Goal: Transaction & Acquisition: Purchase product/service

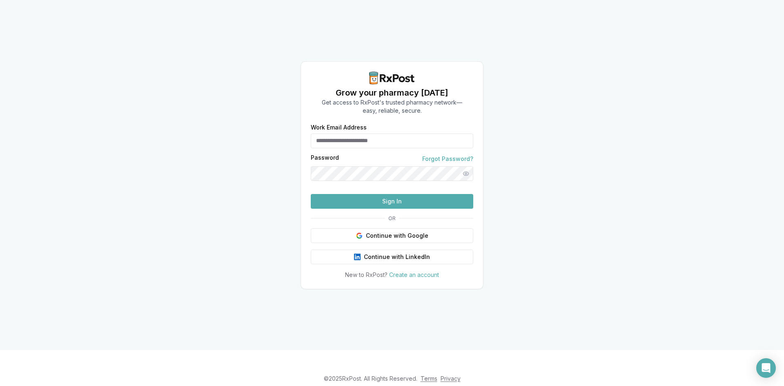
click at [346, 133] on input "Work Email Address" at bounding box center [392, 140] width 162 height 15
type input "**********"
click at [402, 209] on button "Sign In" at bounding box center [392, 201] width 162 height 15
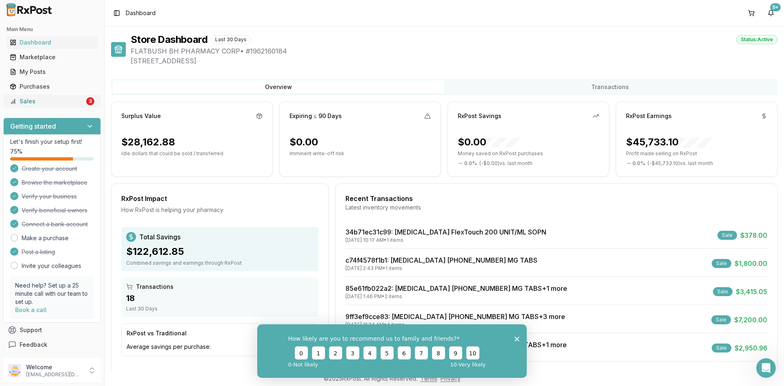
click at [45, 101] on div "Sales" at bounding box center [47, 101] width 75 height 8
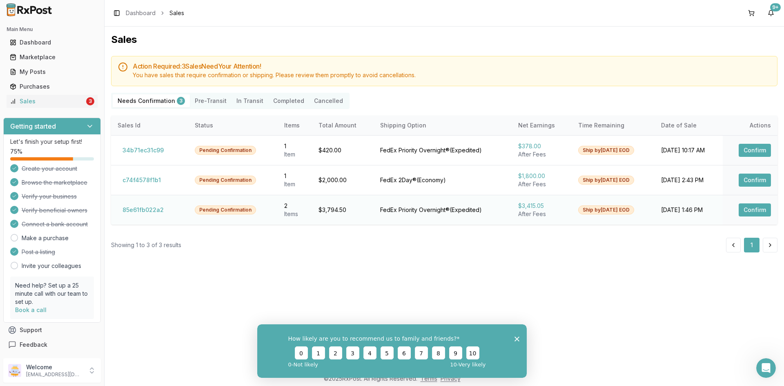
click at [356, 207] on td "$3,794.50" at bounding box center [342, 210] width 61 height 30
click at [753, 211] on button "Confirm" at bounding box center [754, 209] width 32 height 13
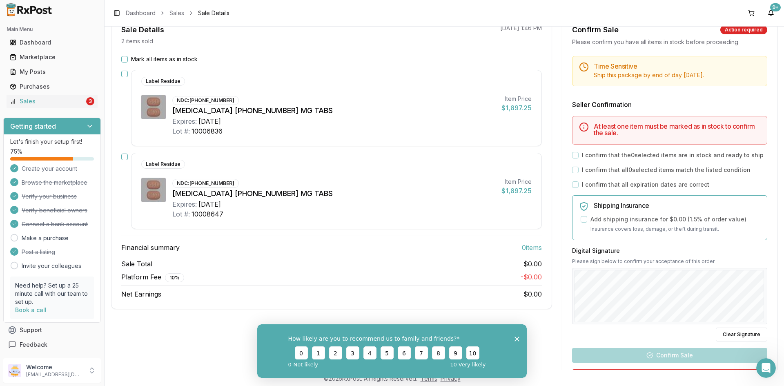
scroll to position [82, 0]
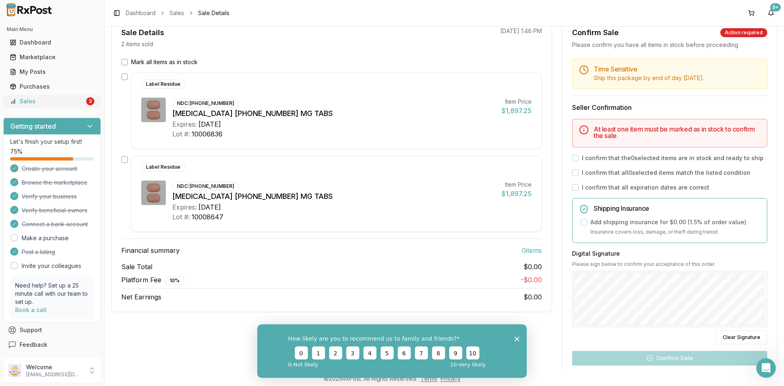
click at [22, 103] on div "Sales" at bounding box center [47, 101] width 75 height 8
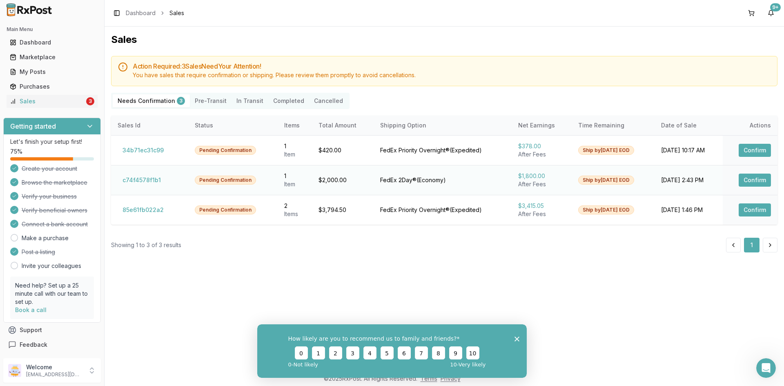
click at [763, 177] on button "Confirm" at bounding box center [754, 179] width 32 height 13
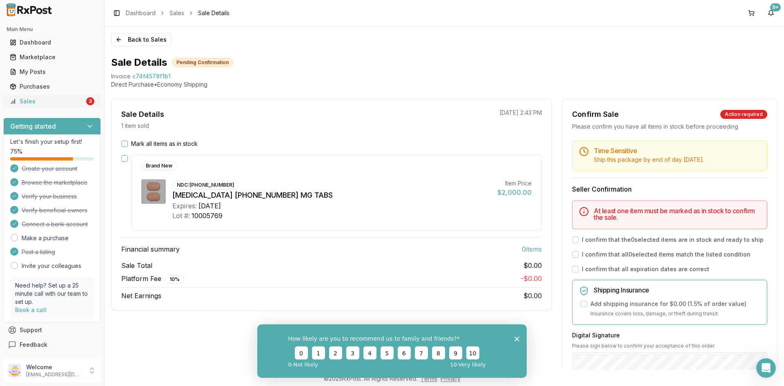
click at [36, 103] on div "Sales" at bounding box center [47, 101] width 75 height 8
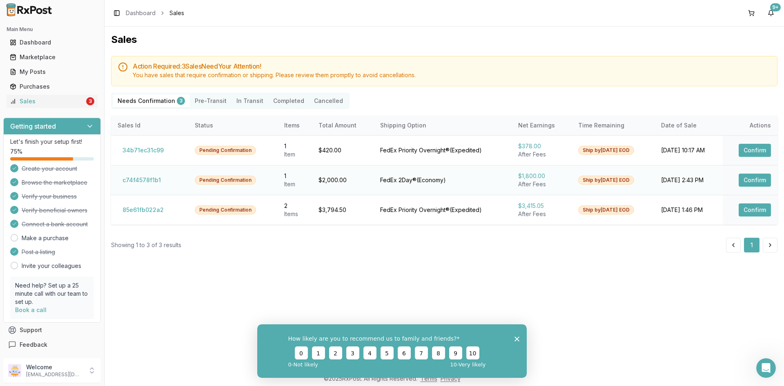
click at [765, 181] on button "Confirm" at bounding box center [754, 179] width 32 height 13
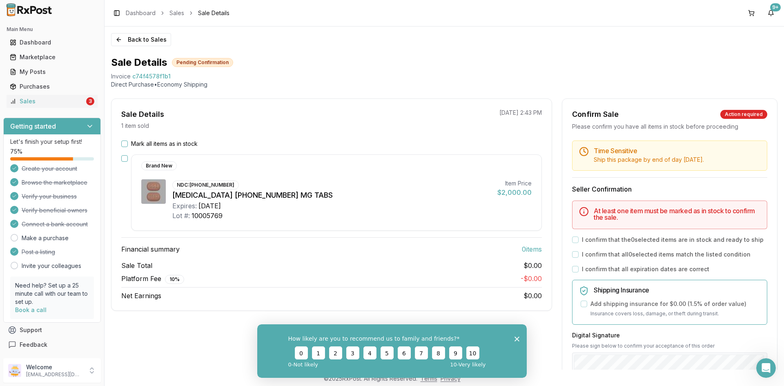
click at [122, 144] on button "Mark all items as in stock" at bounding box center [124, 143] width 7 height 7
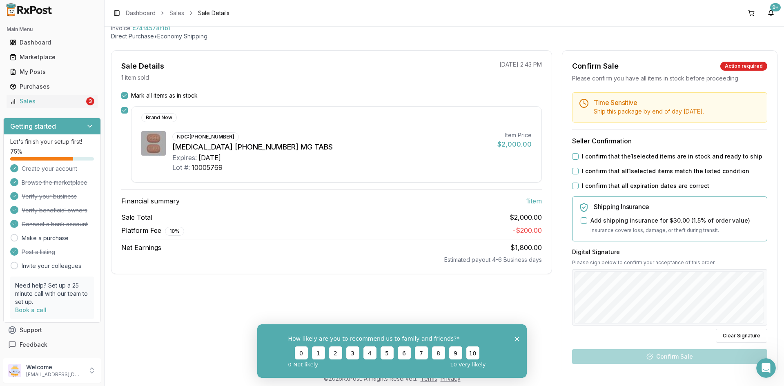
scroll to position [122, 0]
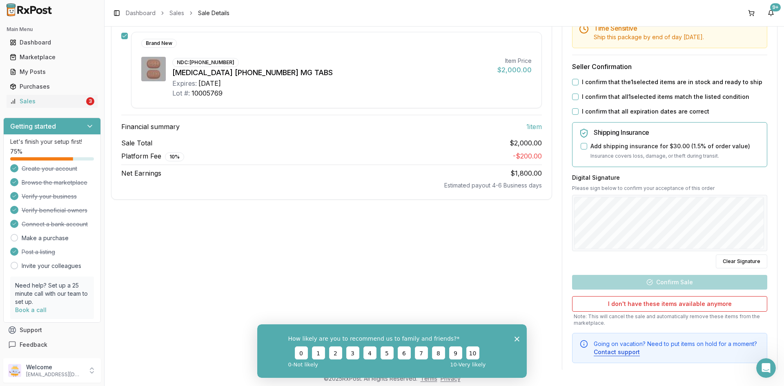
click at [574, 84] on button "I confirm that the 1 selected items are in stock and ready to ship" at bounding box center [575, 82] width 7 height 7
click at [575, 96] on button "I confirm that all 1 selected items match the listed condition" at bounding box center [575, 96] width 7 height 7
click at [573, 113] on button "I confirm that all expiration dates are correct" at bounding box center [575, 111] width 7 height 7
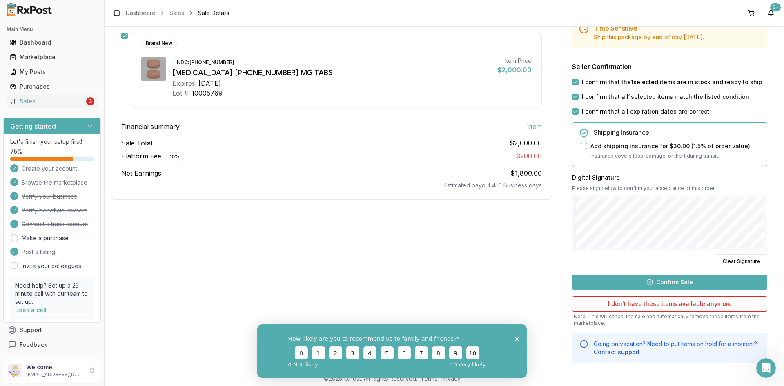
click at [671, 281] on button "Confirm Sale" at bounding box center [669, 282] width 195 height 15
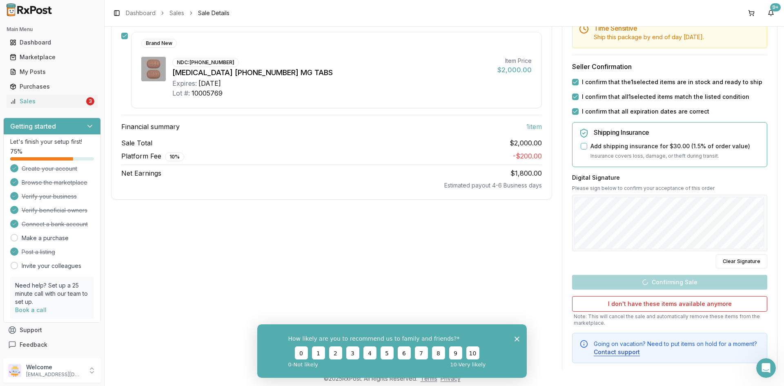
scroll to position [30, 0]
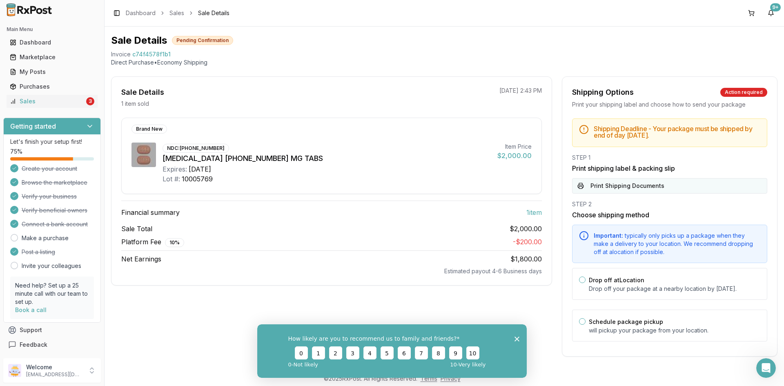
click at [636, 178] on button "Print Shipping Documents" at bounding box center [669, 186] width 195 height 16
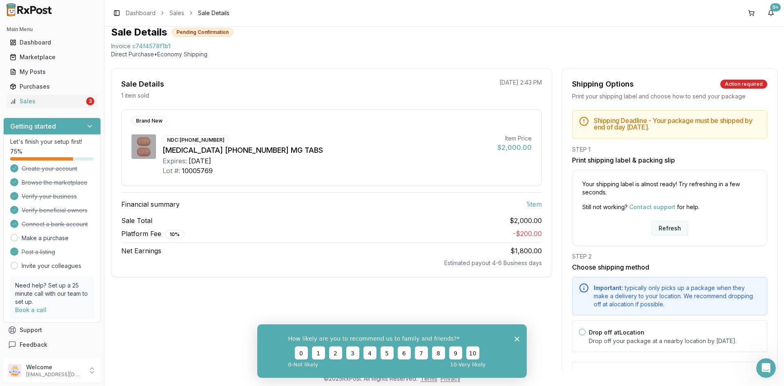
click at [662, 227] on button "Refresh" at bounding box center [669, 228] width 36 height 15
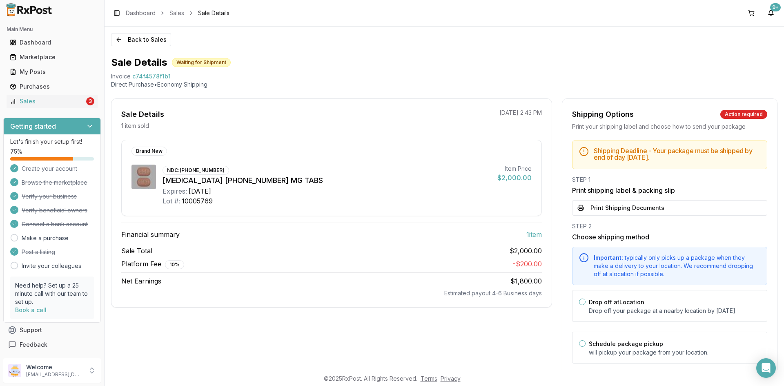
click at [651, 207] on button "Print Shipping Documents" at bounding box center [669, 208] width 195 height 16
click at [71, 100] on div "Sales" at bounding box center [47, 101] width 75 height 8
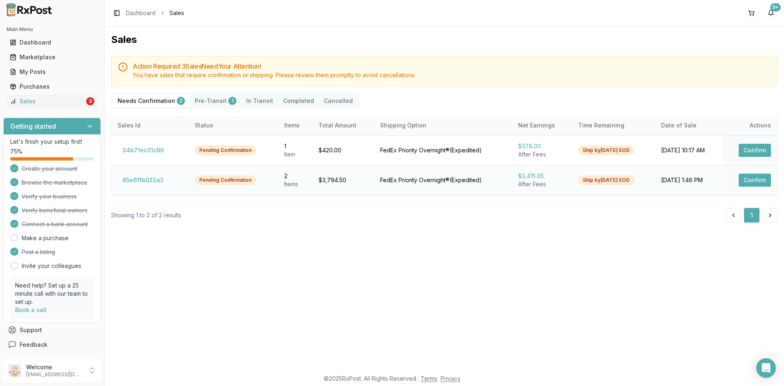
click at [746, 181] on button "Confirm" at bounding box center [754, 179] width 32 height 13
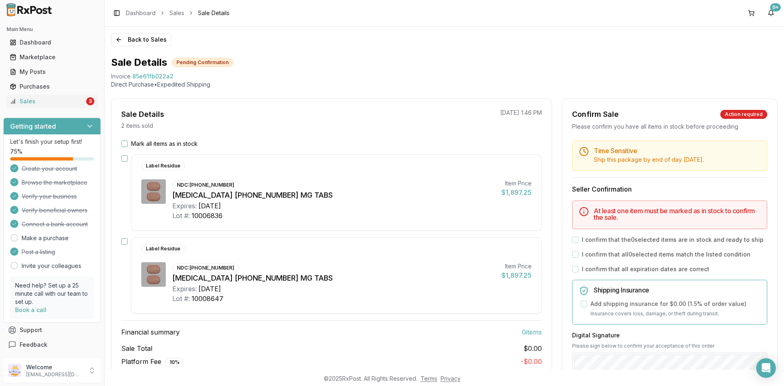
click at [124, 140] on div "Mark all items as in stock" at bounding box center [331, 144] width 420 height 8
click at [125, 144] on button "Mark all items as in stock" at bounding box center [124, 143] width 7 height 7
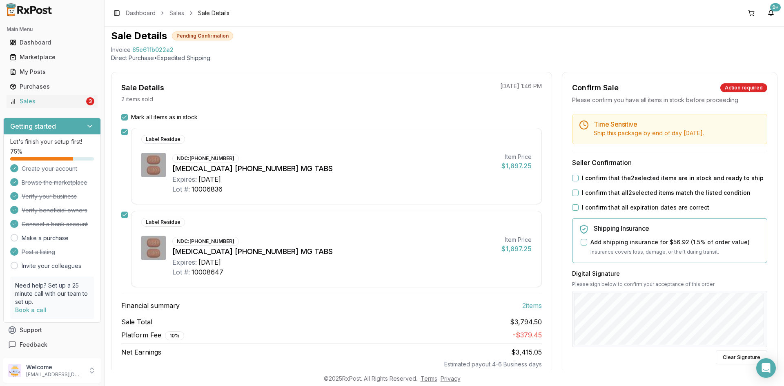
scroll to position [41, 0]
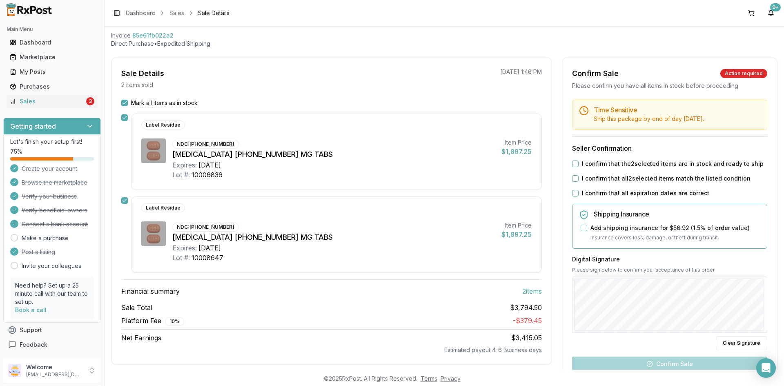
click at [573, 164] on button "I confirm that the 2 selected items are in stock and ready to ship" at bounding box center [575, 163] width 7 height 7
click at [574, 174] on div "I confirm that all 2 selected items match the listed condition" at bounding box center [669, 178] width 195 height 8
click at [572, 179] on button "I confirm that all 2 selected items match the listed condition" at bounding box center [575, 178] width 7 height 7
click at [573, 190] on button "I confirm that all expiration dates are correct" at bounding box center [575, 193] width 7 height 7
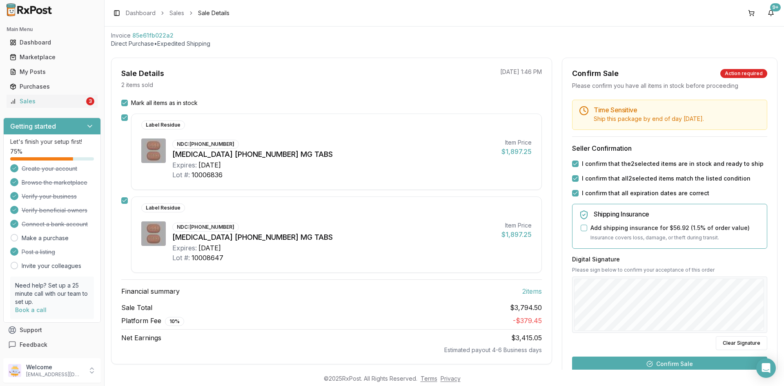
click at [675, 361] on button "Confirm Sale" at bounding box center [669, 363] width 195 height 15
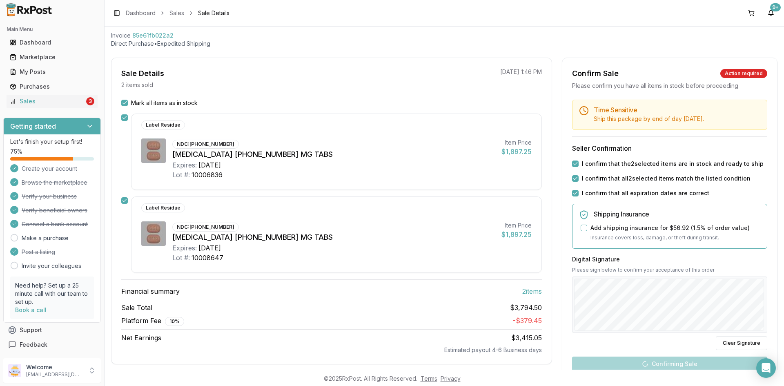
scroll to position [34, 0]
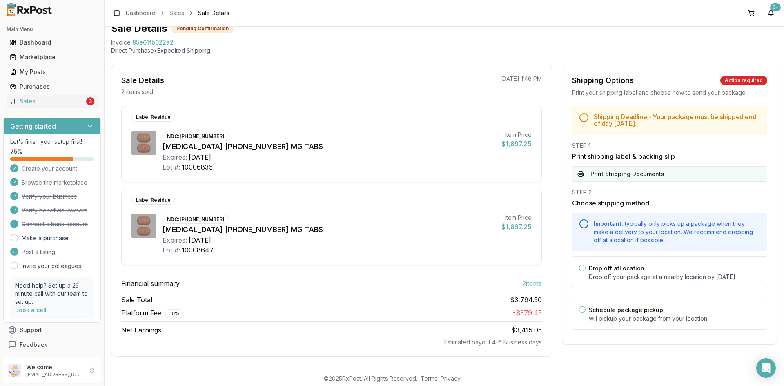
click at [636, 175] on button "Print Shipping Documents" at bounding box center [669, 174] width 195 height 16
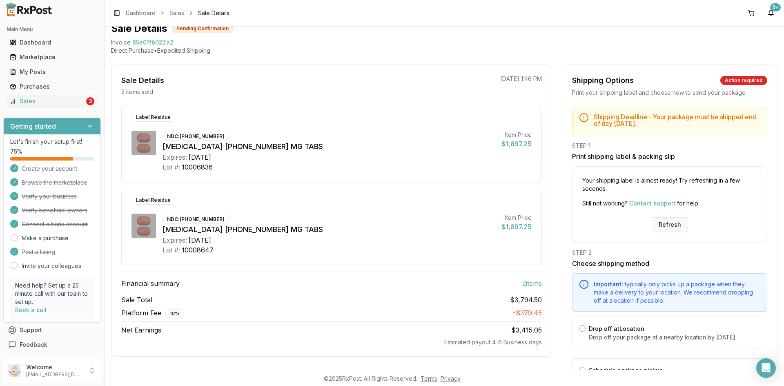
click at [666, 224] on button "Refresh" at bounding box center [669, 224] width 36 height 15
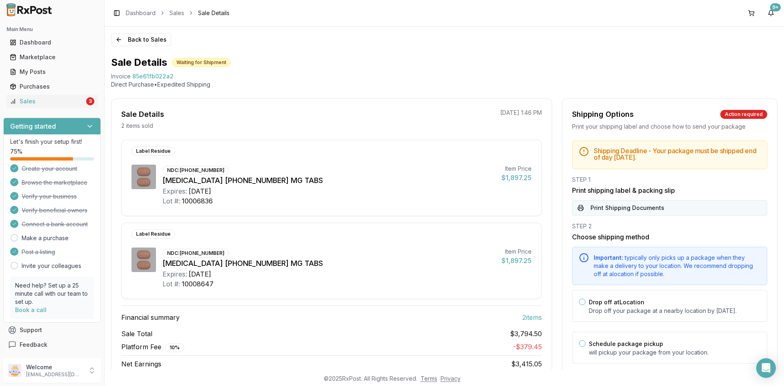
click at [625, 209] on button "Print Shipping Documents" at bounding box center [669, 208] width 195 height 16
click at [43, 99] on div "Sales" at bounding box center [47, 101] width 75 height 8
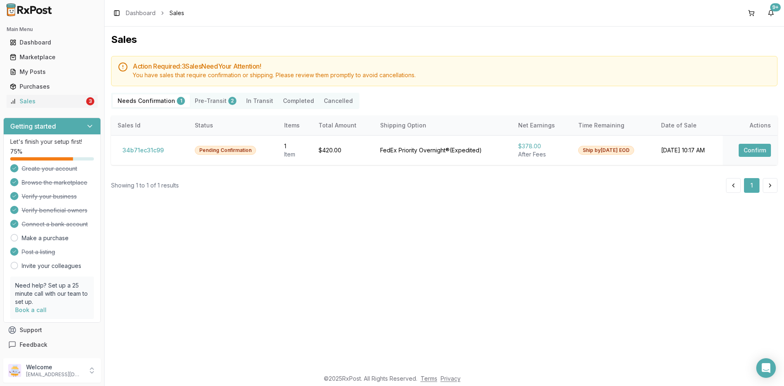
click at [217, 97] on button "Pre-Transit 2" at bounding box center [215, 100] width 51 height 13
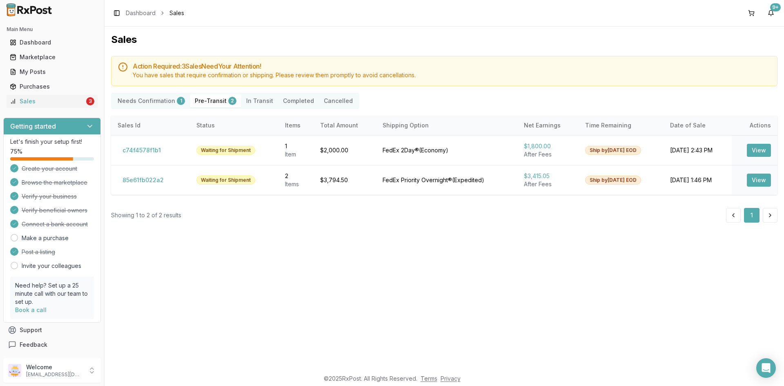
click at [288, 102] on button "Completed" at bounding box center [298, 100] width 41 height 13
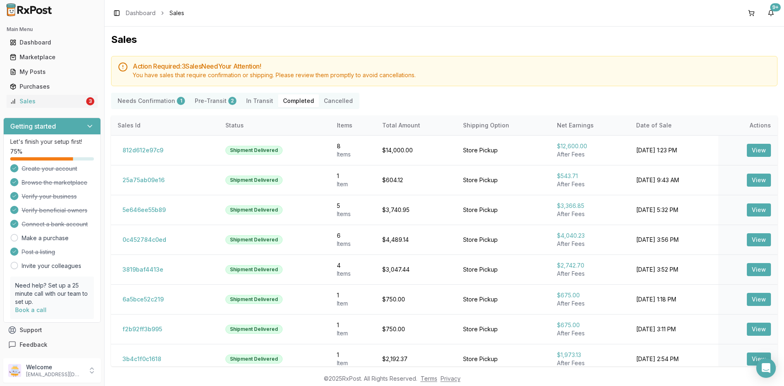
click at [207, 100] on button "Pre-Transit 2" at bounding box center [215, 100] width 51 height 13
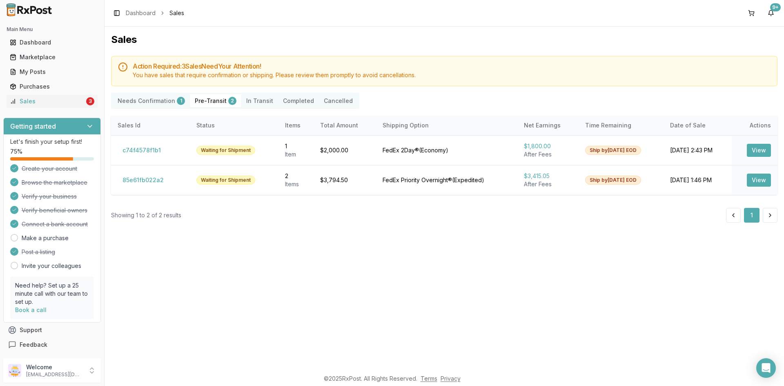
click at [165, 102] on Confirmation "Needs Confirmation 1" at bounding box center [151, 100] width 77 height 13
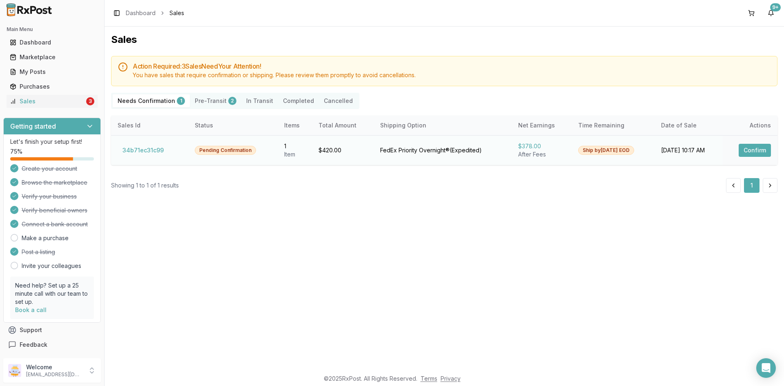
click at [751, 151] on button "Confirm" at bounding box center [754, 150] width 32 height 13
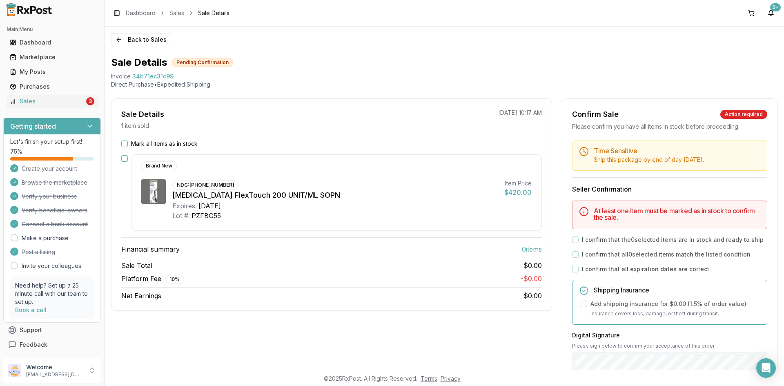
click at [122, 141] on button "Mark all items as in stock" at bounding box center [124, 143] width 7 height 7
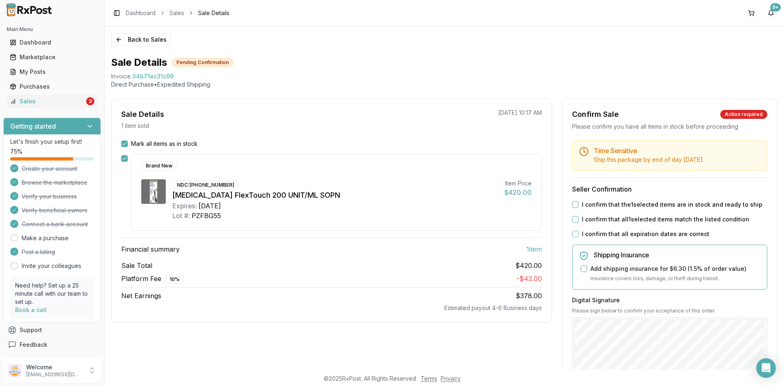
scroll to position [82, 0]
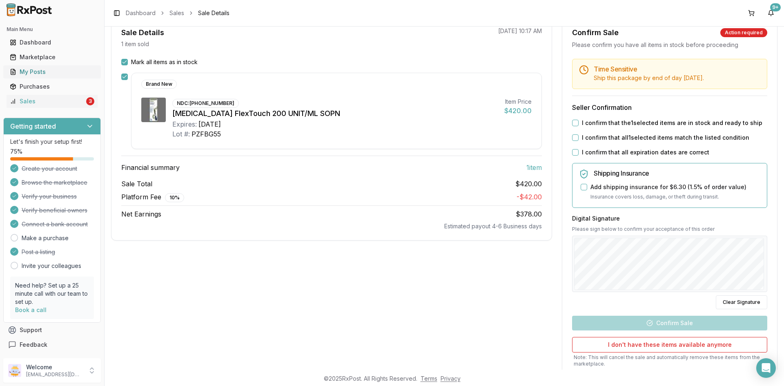
click at [30, 70] on div "My Posts" at bounding box center [52, 72] width 84 height 8
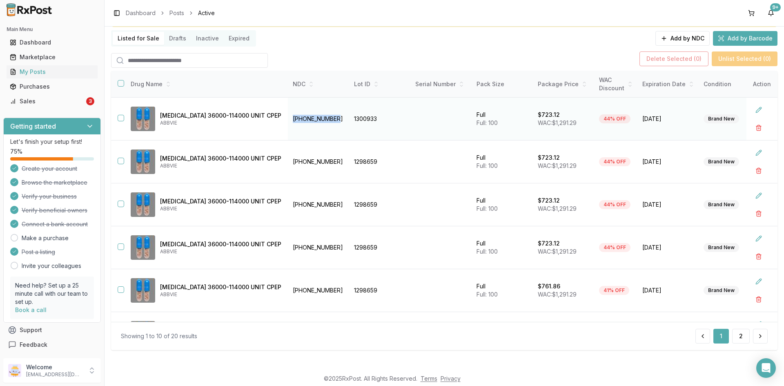
drag, startPoint x: 303, startPoint y: 118, endPoint x: 261, endPoint y: 117, distance: 42.0
click at [288, 117] on td "[PHONE_NUMBER]" at bounding box center [318, 119] width 61 height 43
copy td "[PHONE_NUMBER]"
click at [38, 44] on div "Dashboard" at bounding box center [52, 42] width 84 height 8
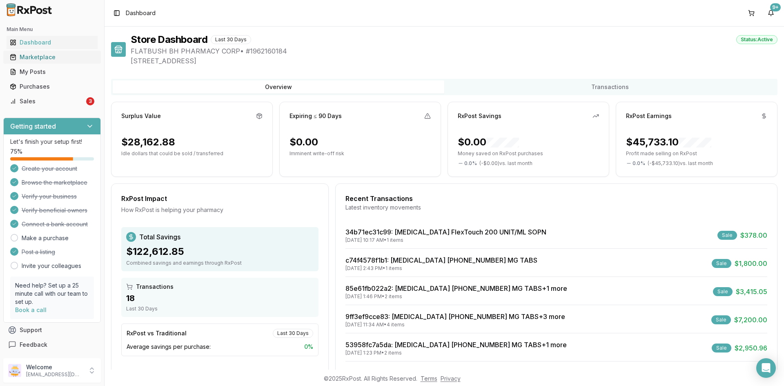
click at [47, 51] on link "Marketplace" at bounding box center [52, 57] width 91 height 15
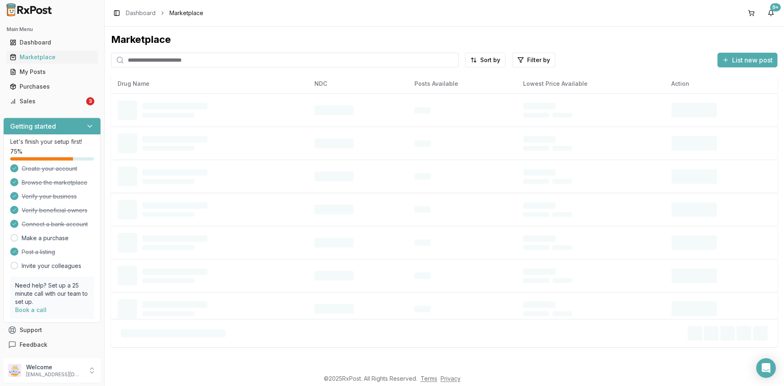
paste input "**********"
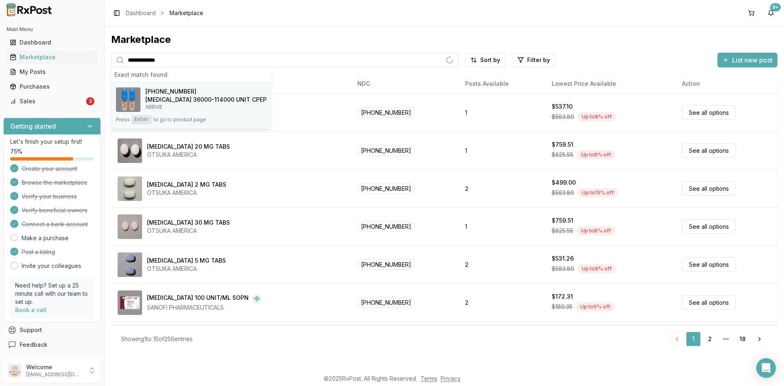
type input "**********"
click at [155, 92] on span "[PHONE_NUMBER]" at bounding box center [170, 91] width 51 height 8
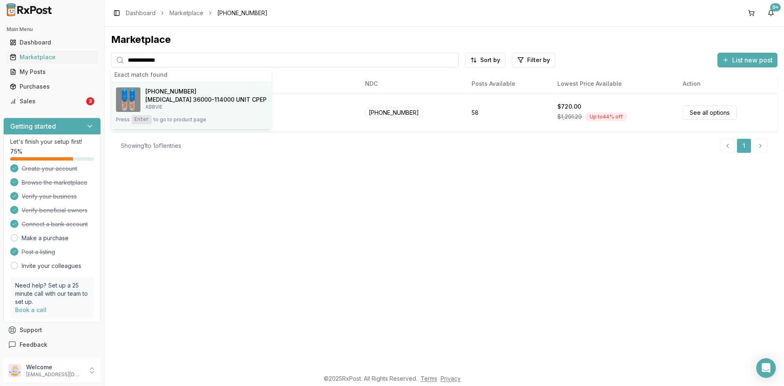
click at [177, 89] on span "[PHONE_NUMBER]" at bounding box center [170, 91] width 51 height 8
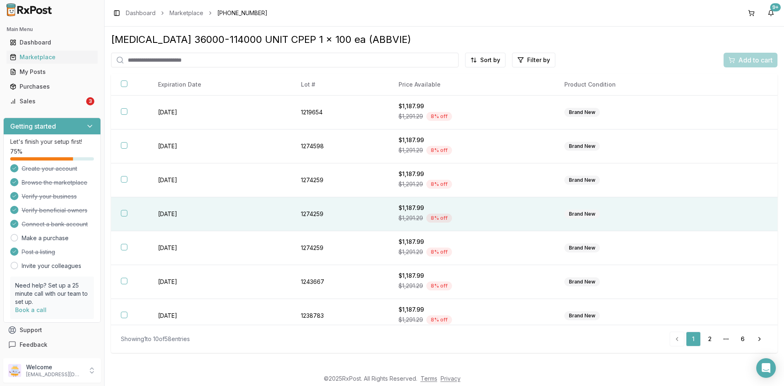
scroll to position [109, 0]
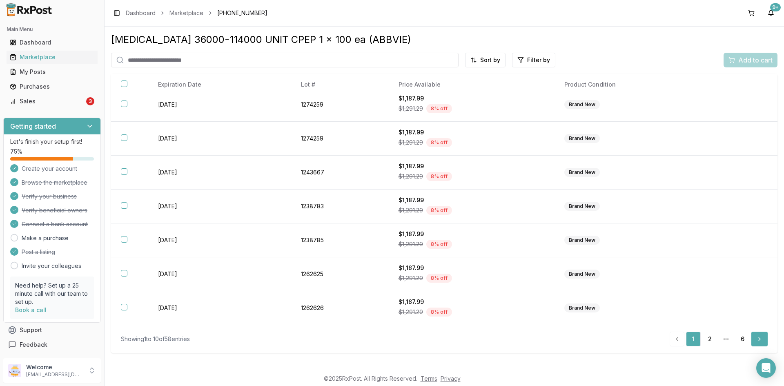
click at [758, 342] on link "Next" at bounding box center [759, 338] width 16 height 15
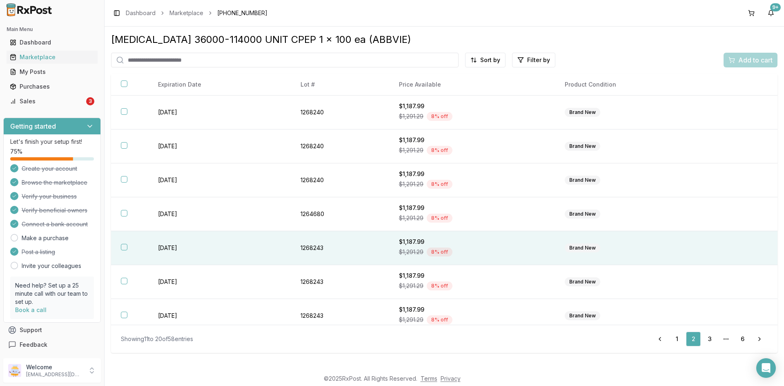
scroll to position [109, 0]
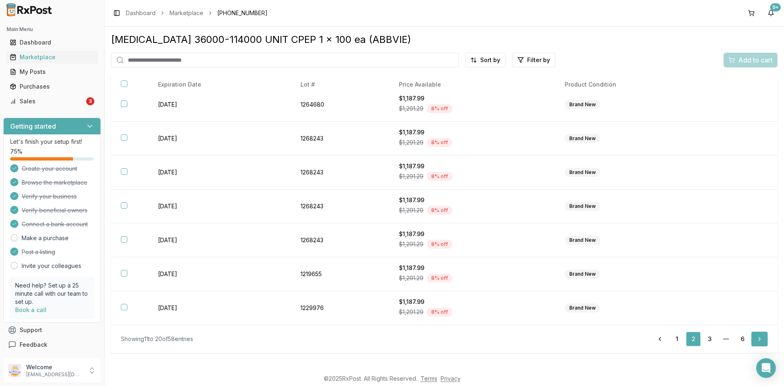
click at [760, 337] on link "Next" at bounding box center [759, 338] width 16 height 15
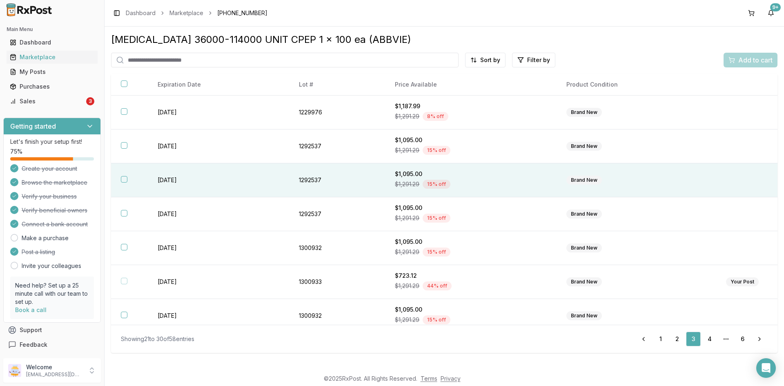
scroll to position [109, 0]
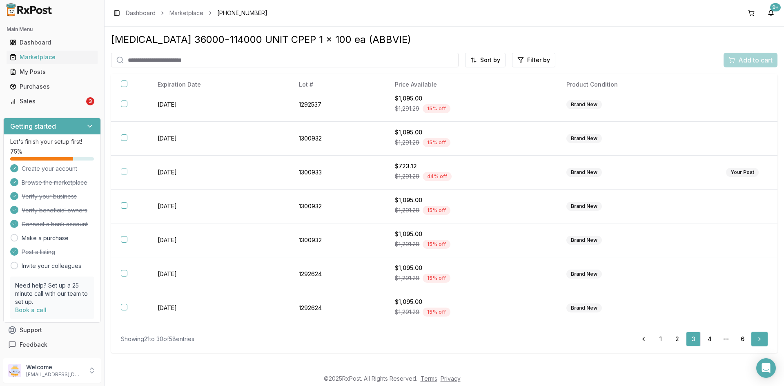
click at [754, 338] on link "Next" at bounding box center [759, 338] width 16 height 15
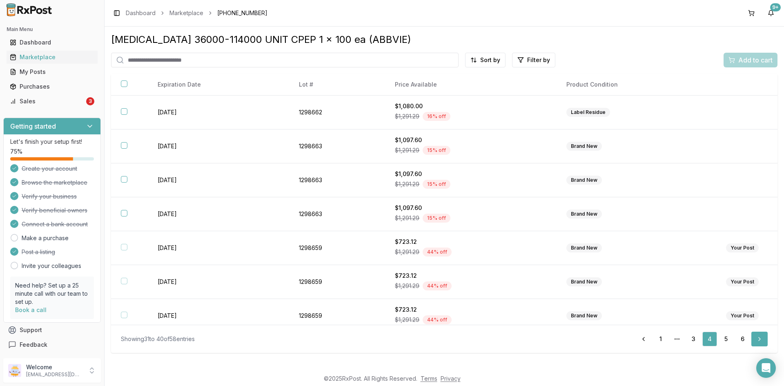
click at [764, 339] on link "Next" at bounding box center [759, 338] width 16 height 15
click at [42, 71] on div "My Posts" at bounding box center [52, 72] width 84 height 8
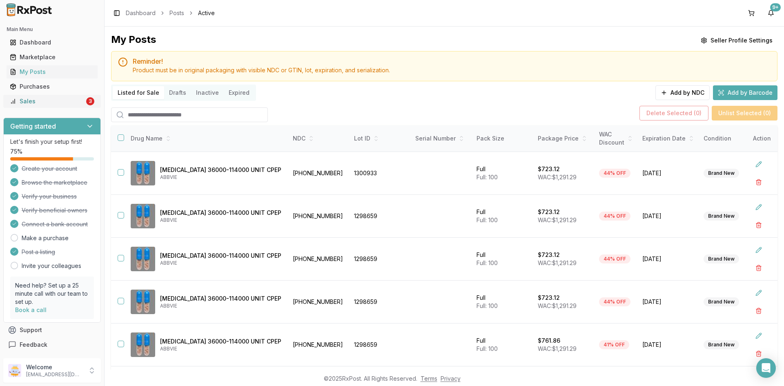
click at [38, 99] on div "Sales" at bounding box center [47, 101] width 75 height 8
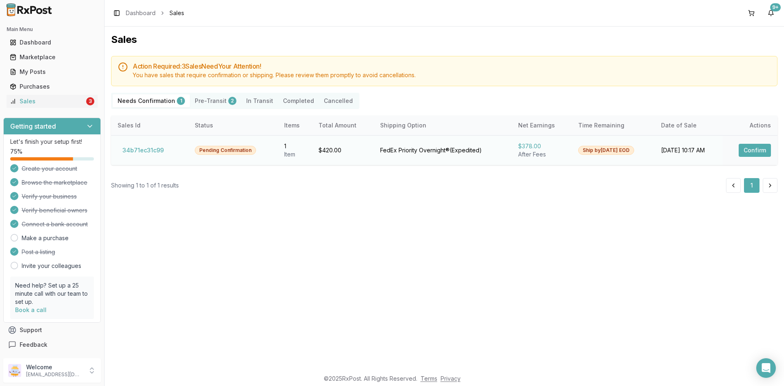
click at [755, 147] on button "Confirm" at bounding box center [754, 150] width 32 height 13
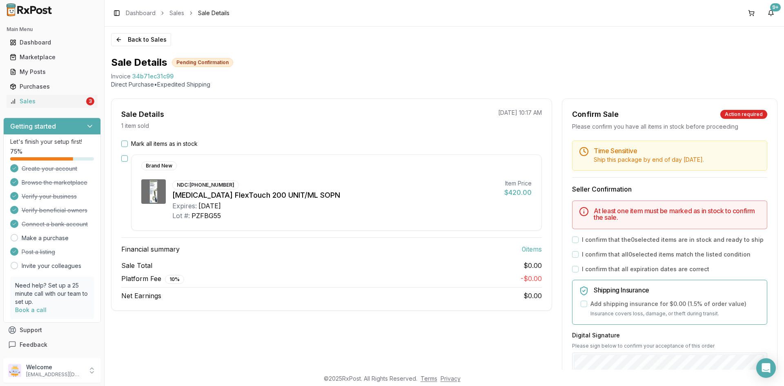
click at [124, 143] on button "Mark all items as in stock" at bounding box center [124, 143] width 7 height 7
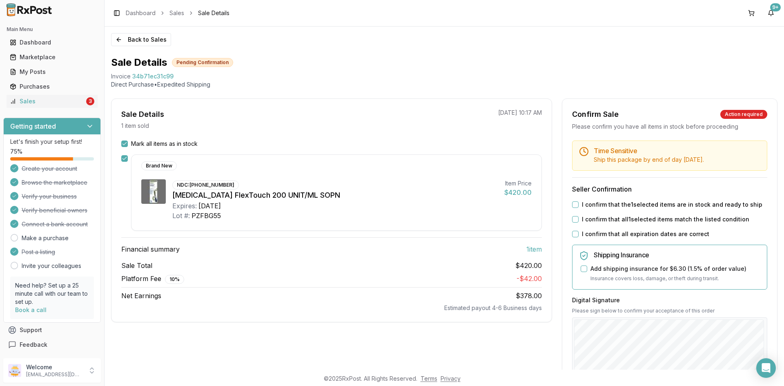
click at [576, 209] on div "I confirm that the 1 selected items are in stock and ready to ship" at bounding box center [669, 204] width 195 height 8
click at [573, 232] on div "Time Sensitive Ship this package by end of day Wednesday, September 17th . Sell…" at bounding box center [669, 312] width 215 height 345
click at [572, 222] on button "I confirm that all 1 selected items match the listed condition" at bounding box center [575, 219] width 7 height 7
click at [576, 207] on div "Time Sensitive Ship this package by end of day Wednesday, September 17th . Sell…" at bounding box center [669, 312] width 215 height 345
click at [575, 237] on button "I confirm that all expiration dates are correct" at bounding box center [575, 234] width 7 height 7
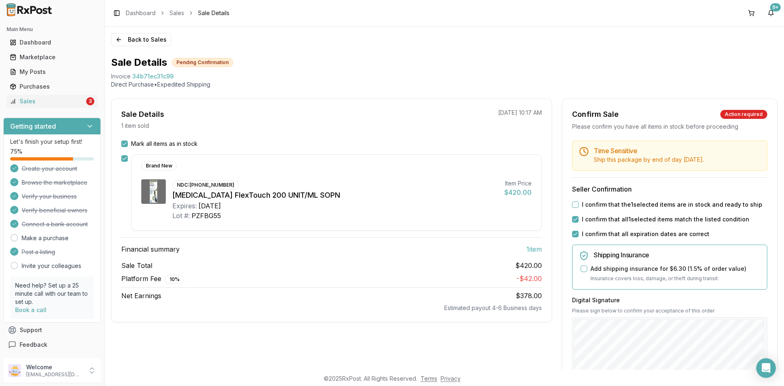
click at [573, 208] on button "I confirm that the 1 selected items are in stock and ready to ship" at bounding box center [575, 204] width 7 height 7
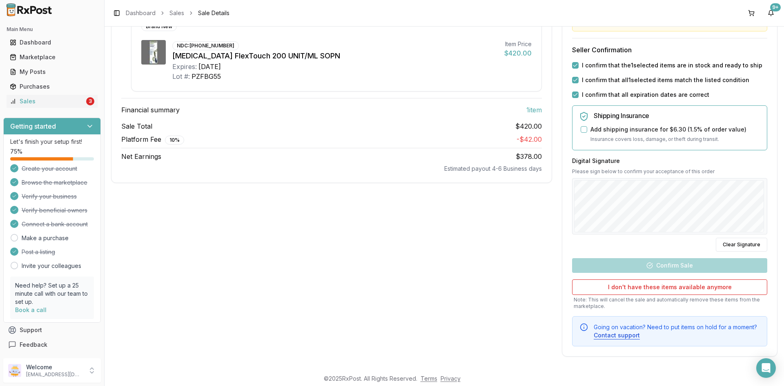
scroll to position [147, 0]
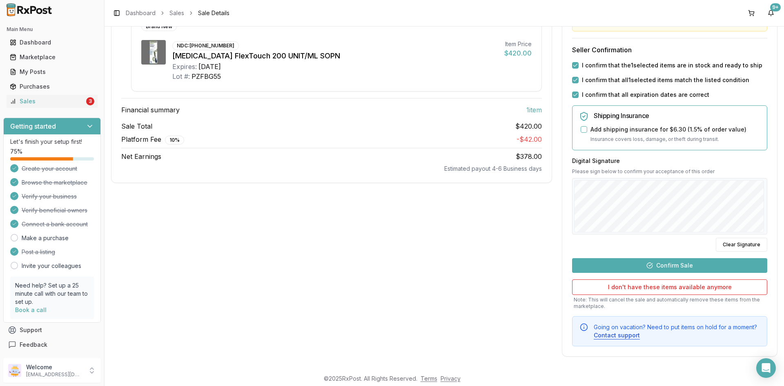
click at [665, 262] on button "Confirm Sale" at bounding box center [669, 265] width 195 height 15
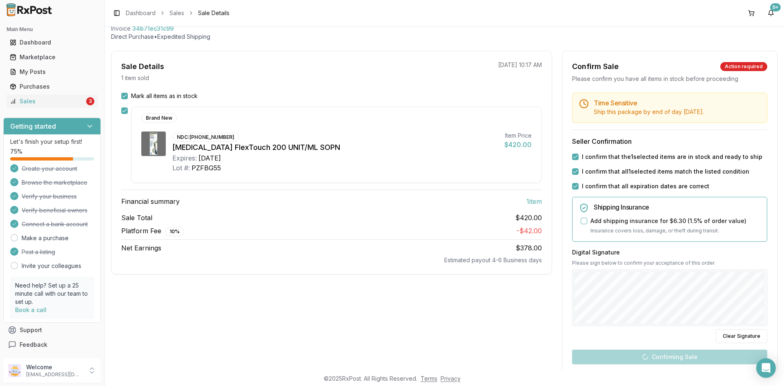
scroll to position [0, 0]
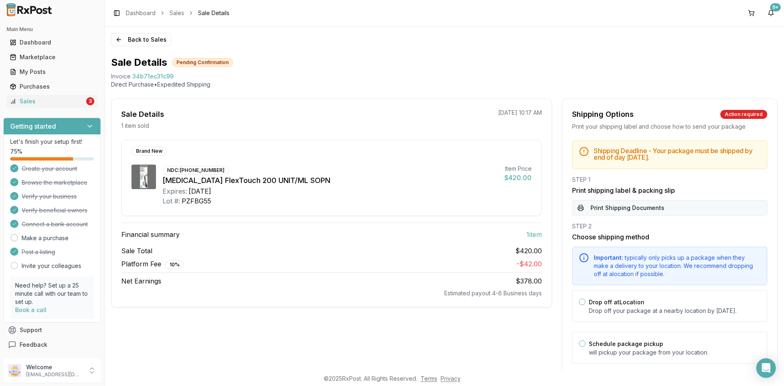
click at [646, 202] on button "Print Shipping Documents" at bounding box center [669, 208] width 195 height 16
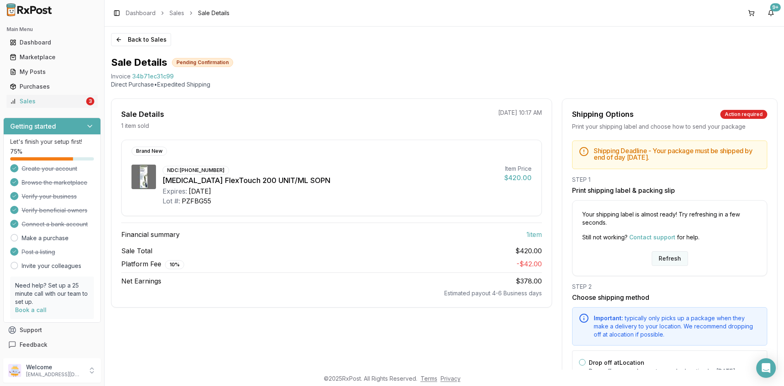
click at [669, 257] on button "Refresh" at bounding box center [669, 258] width 36 height 15
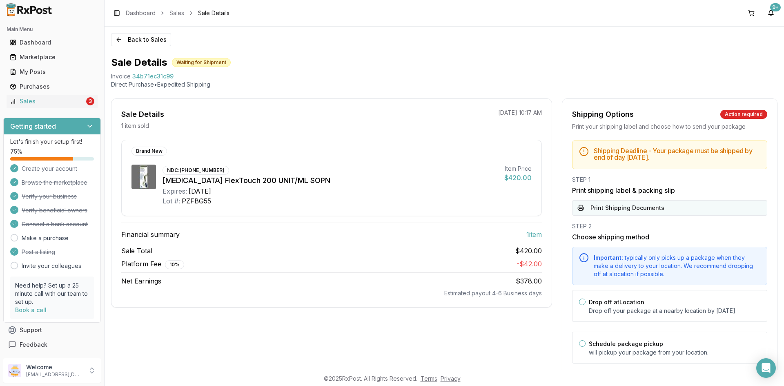
click at [644, 205] on button "Print Shipping Documents" at bounding box center [669, 208] width 195 height 16
click at [45, 74] on div "My Posts" at bounding box center [52, 72] width 84 height 8
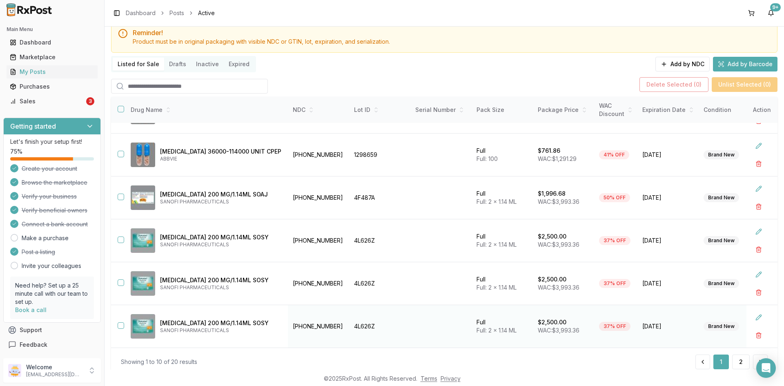
scroll to position [54, 0]
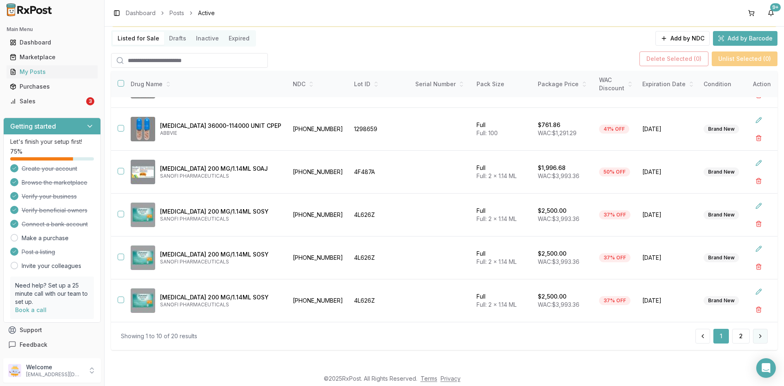
click at [757, 334] on button at bounding box center [760, 336] width 15 height 15
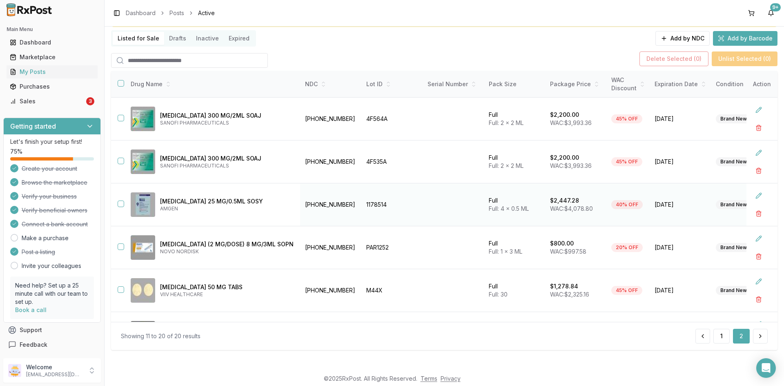
scroll to position [207, 0]
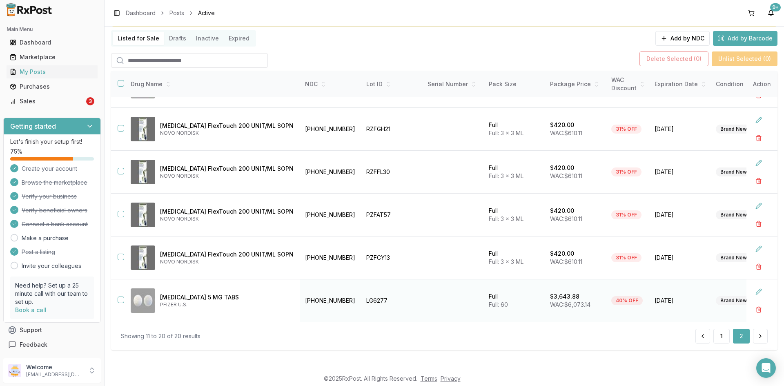
click at [319, 297] on td "[PHONE_NUMBER]" at bounding box center [330, 300] width 61 height 43
click at [321, 297] on td "[PHONE_NUMBER]" at bounding box center [330, 300] width 61 height 43
drag, startPoint x: 321, startPoint y: 297, endPoint x: 287, endPoint y: 297, distance: 34.3
click at [300, 297] on td "[PHONE_NUMBER]" at bounding box center [330, 300] width 61 height 43
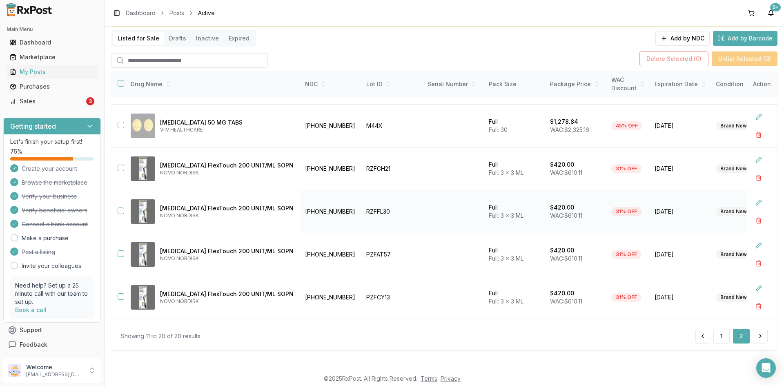
scroll to position [44, 0]
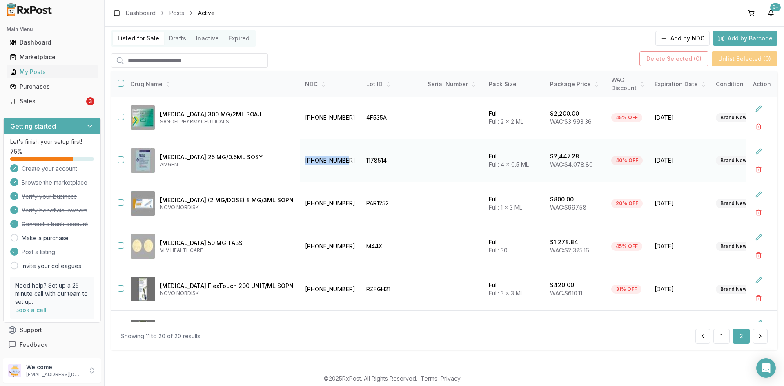
drag, startPoint x: 322, startPoint y: 159, endPoint x: 282, endPoint y: 160, distance: 40.4
click at [300, 160] on td "[PHONE_NUMBER]" at bounding box center [330, 160] width 61 height 43
drag, startPoint x: 283, startPoint y: 160, endPoint x: 323, endPoint y: 159, distance: 40.4
click at [323, 159] on td "[PHONE_NUMBER]" at bounding box center [330, 160] width 61 height 43
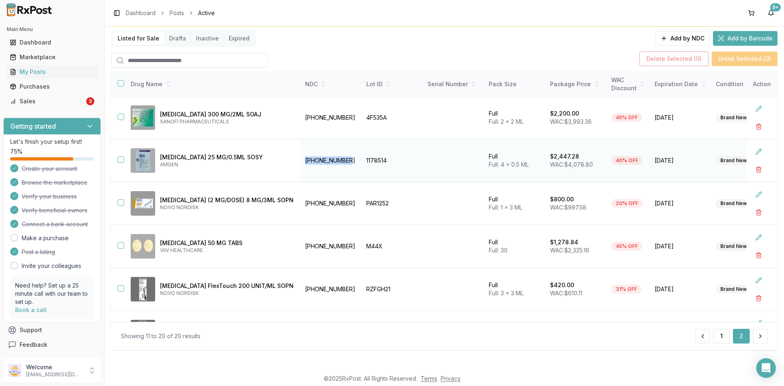
copy td "[PHONE_NUMBER]"
click at [47, 106] on link "Sales 3" at bounding box center [52, 101] width 91 height 15
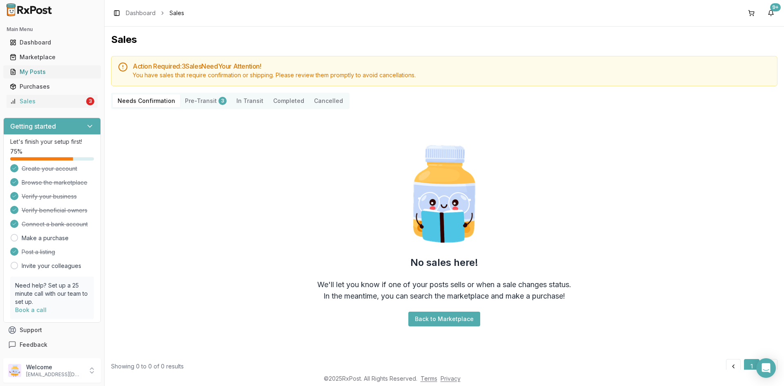
click at [54, 69] on div "My Posts" at bounding box center [52, 72] width 84 height 8
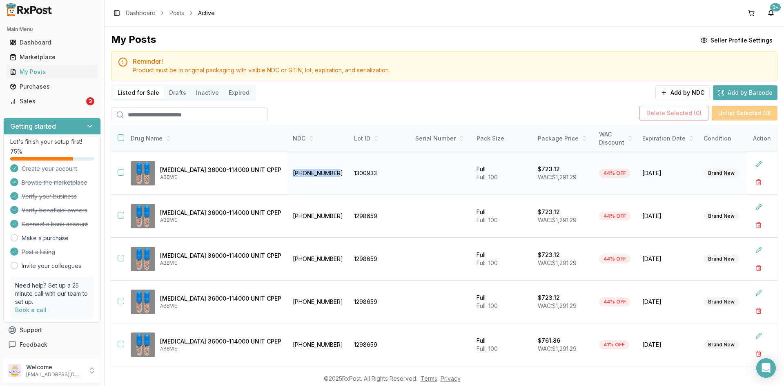
drag, startPoint x: 303, startPoint y: 174, endPoint x: 262, endPoint y: 175, distance: 41.3
click at [288, 175] on td "[PHONE_NUMBER]" at bounding box center [318, 173] width 61 height 43
copy td "[PHONE_NUMBER]"
click at [36, 51] on link "Marketplace" at bounding box center [52, 57] width 91 height 15
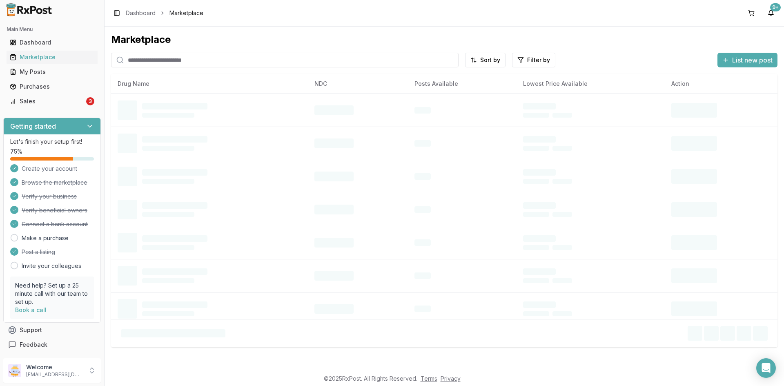
paste input "**********"
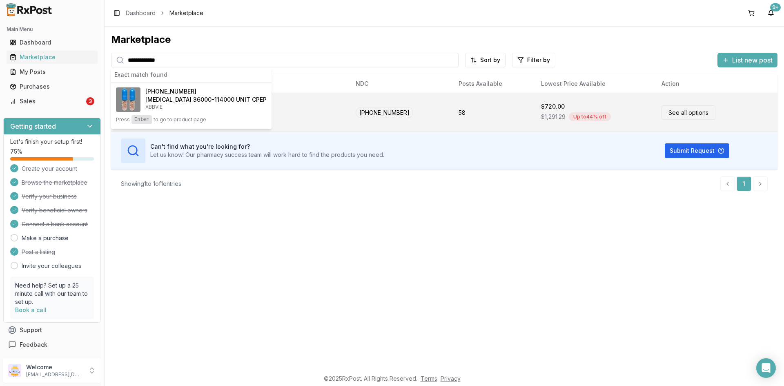
type input "**********"
click at [735, 113] on td "See all options" at bounding box center [716, 112] width 122 height 38
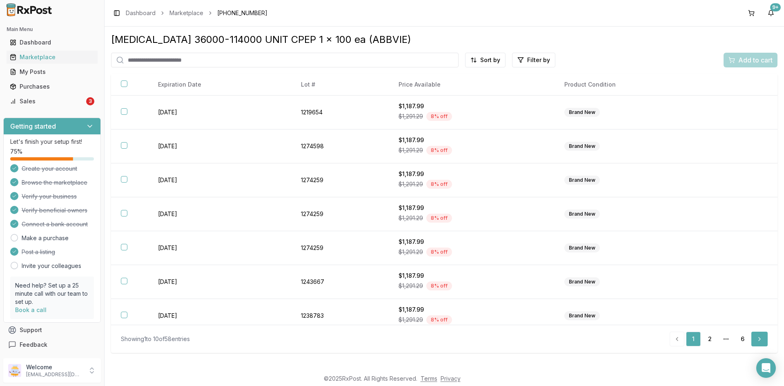
click at [761, 339] on link "Next" at bounding box center [759, 338] width 16 height 15
click at [761, 338] on link "Next" at bounding box center [759, 338] width 16 height 15
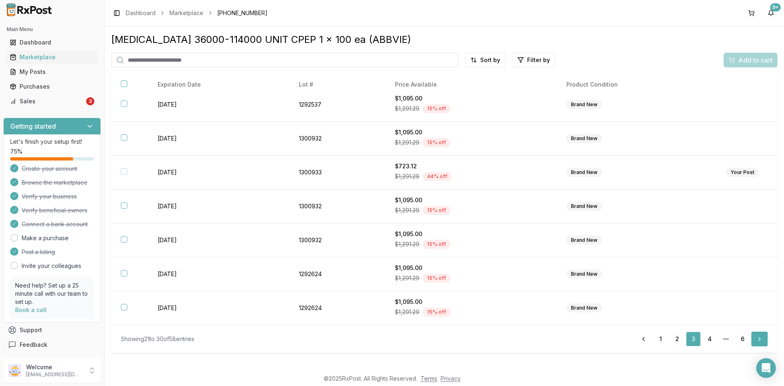
click at [754, 336] on link "Next" at bounding box center [759, 338] width 16 height 15
click at [755, 333] on link "Next" at bounding box center [759, 338] width 16 height 15
click at [759, 339] on link "Next" at bounding box center [759, 338] width 16 height 15
click at [47, 102] on div "Sales" at bounding box center [47, 101] width 75 height 8
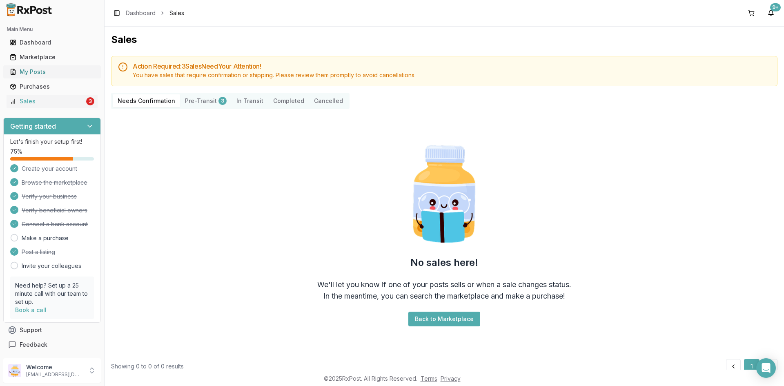
click at [48, 71] on div "My Posts" at bounding box center [52, 72] width 84 height 8
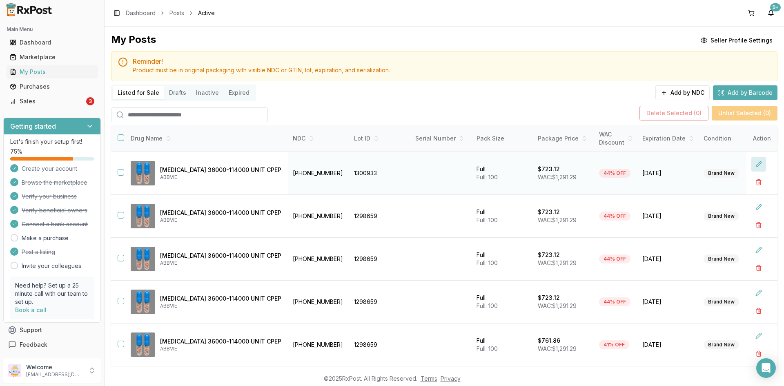
click at [755, 159] on button at bounding box center [758, 164] width 15 height 15
drag, startPoint x: 583, startPoint y: 171, endPoint x: 454, endPoint y: 173, distance: 128.6
click at [455, 173] on tr "**********" at bounding box center [504, 173] width 786 height 43
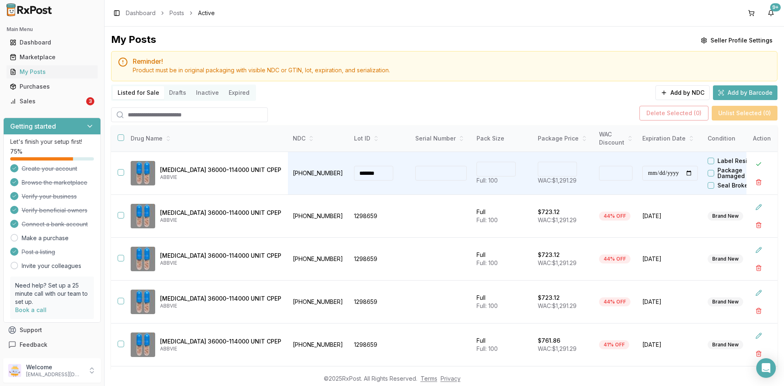
type input "**"
type input "******"
click at [537, 80] on div "Reminder! Product must be in original packaging with visible NDC or GTIN, lot, …" at bounding box center [444, 66] width 666 height 30
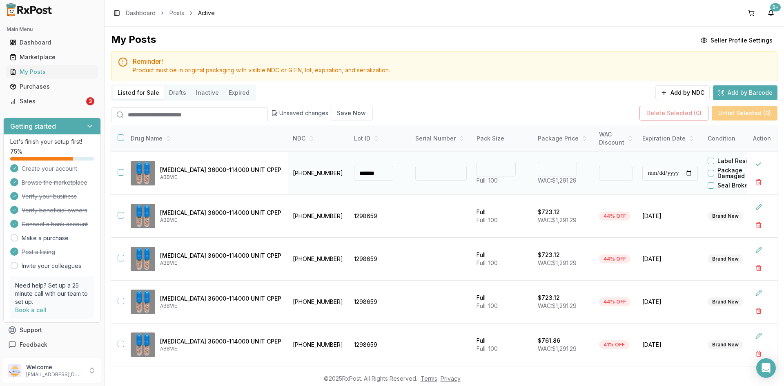
drag, startPoint x: 754, startPoint y: 160, endPoint x: 727, endPoint y: 178, distance: 32.4
click at [753, 161] on button at bounding box center [758, 164] width 15 height 15
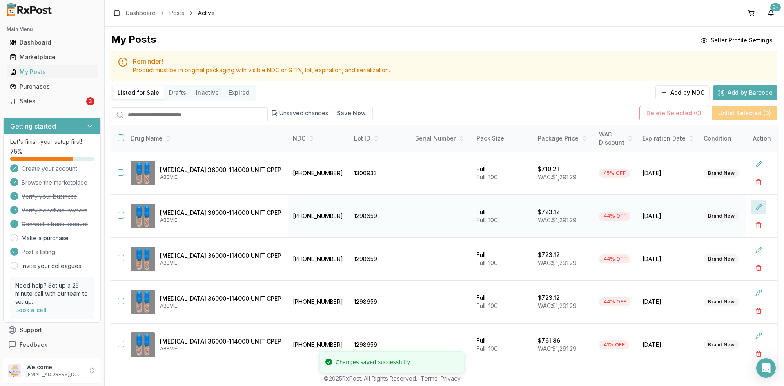
click at [751, 204] on button at bounding box center [758, 207] width 15 height 15
drag, startPoint x: 580, startPoint y: 213, endPoint x: 563, endPoint y: 212, distance: 17.2
click at [562, 212] on tr "**********" at bounding box center [504, 216] width 786 height 43
type input "**"
type input "******"
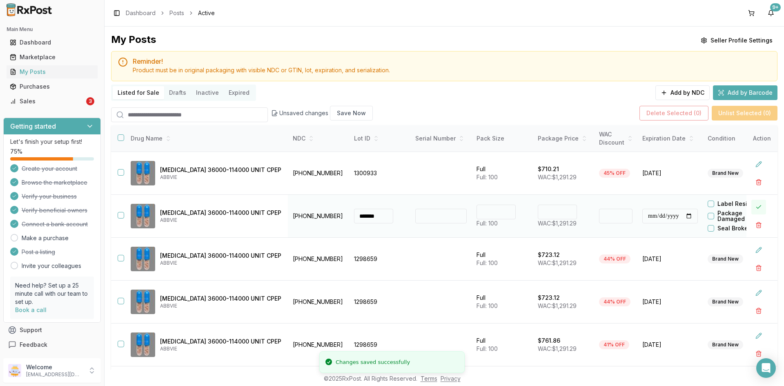
click at [751, 204] on button at bounding box center [758, 207] width 15 height 15
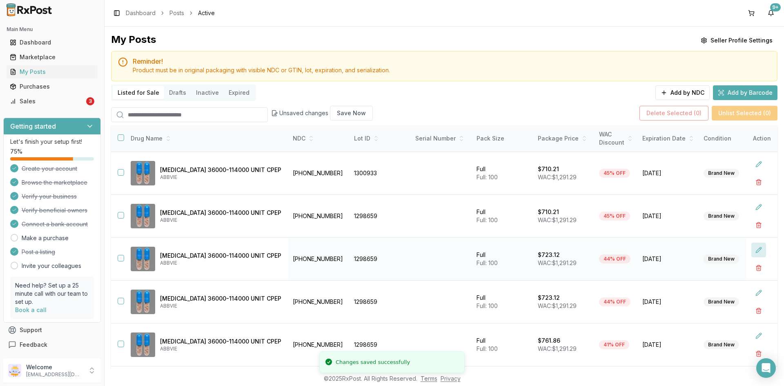
click at [751, 249] on button at bounding box center [758, 249] width 15 height 15
drag, startPoint x: 583, startPoint y: 258, endPoint x: 534, endPoint y: 255, distance: 48.7
click at [534, 255] on tr "**********" at bounding box center [504, 259] width 786 height 43
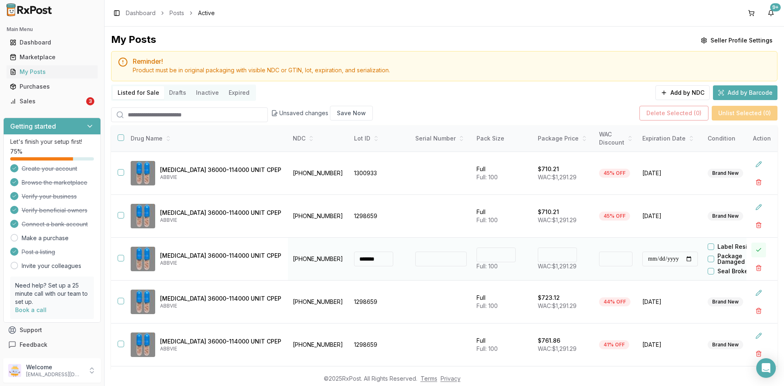
type input "**"
type input "******"
click at [751, 252] on button at bounding box center [758, 249] width 15 height 15
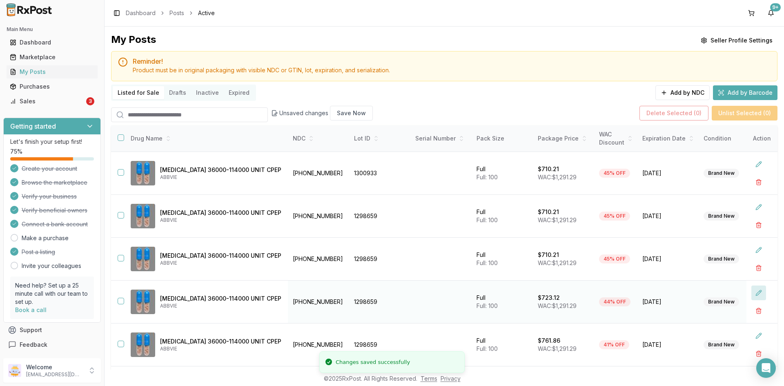
click at [752, 293] on button at bounding box center [758, 292] width 15 height 15
drag, startPoint x: 588, startPoint y: 304, endPoint x: 492, endPoint y: 299, distance: 96.5
click at [492, 299] on tr "**********" at bounding box center [504, 301] width 786 height 43
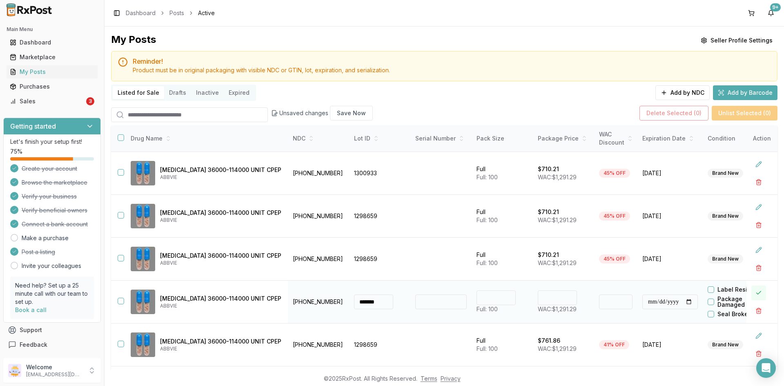
type input "**"
type input "******"
click at [752, 290] on button at bounding box center [758, 292] width 15 height 15
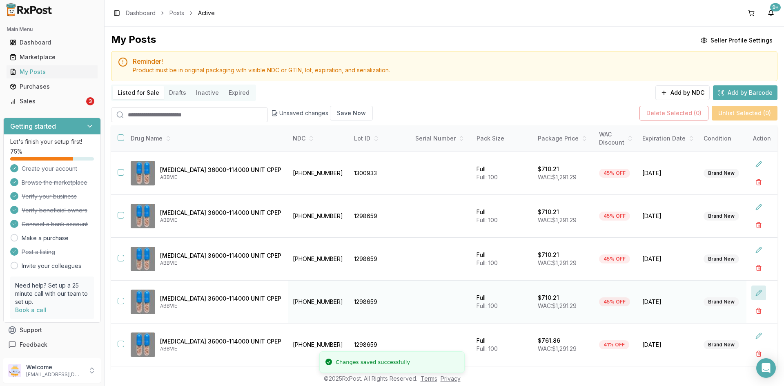
scroll to position [41, 0]
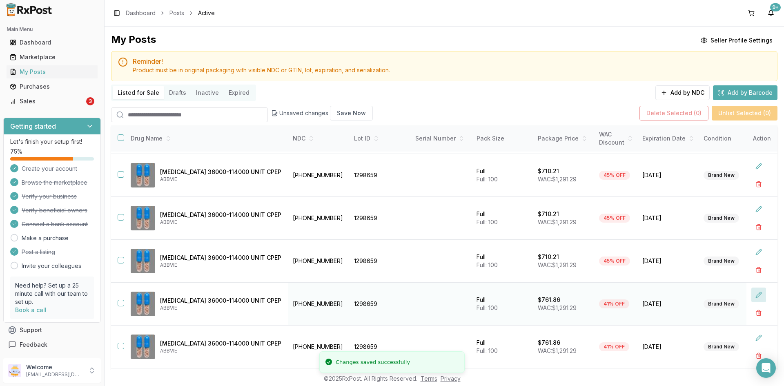
click at [751, 296] on button at bounding box center [758, 294] width 15 height 15
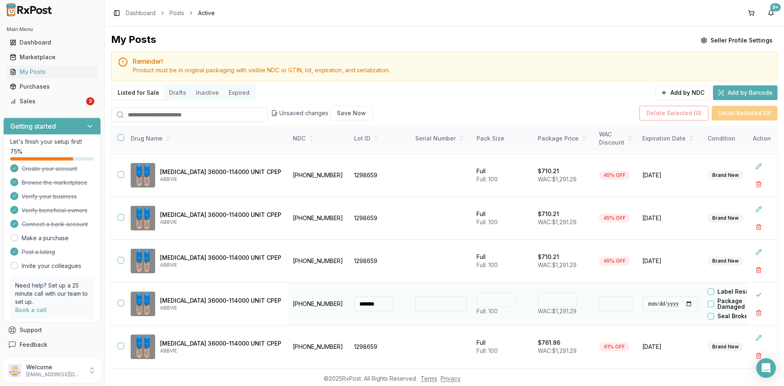
drag, startPoint x: 580, startPoint y: 302, endPoint x: 494, endPoint y: 307, distance: 85.4
click at [495, 306] on tr "**********" at bounding box center [504, 303] width 786 height 43
type input "**"
type input "******"
click at [753, 291] on button at bounding box center [758, 294] width 15 height 15
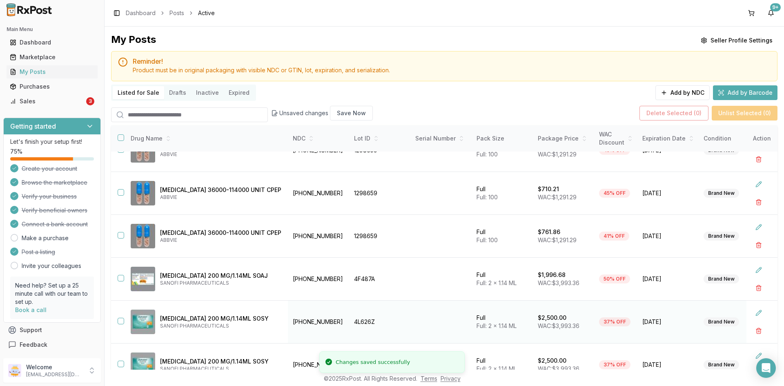
scroll to position [163, 0]
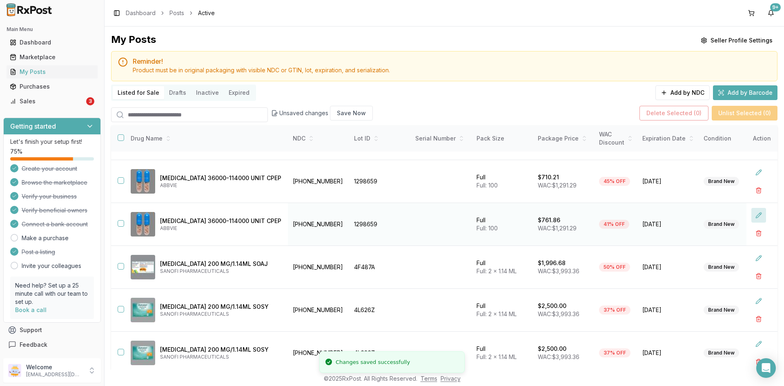
click at [753, 211] on button at bounding box center [758, 215] width 15 height 15
drag, startPoint x: 583, startPoint y: 222, endPoint x: 560, endPoint y: 220, distance: 23.3
click at [560, 220] on tr "**********" at bounding box center [504, 224] width 786 height 43
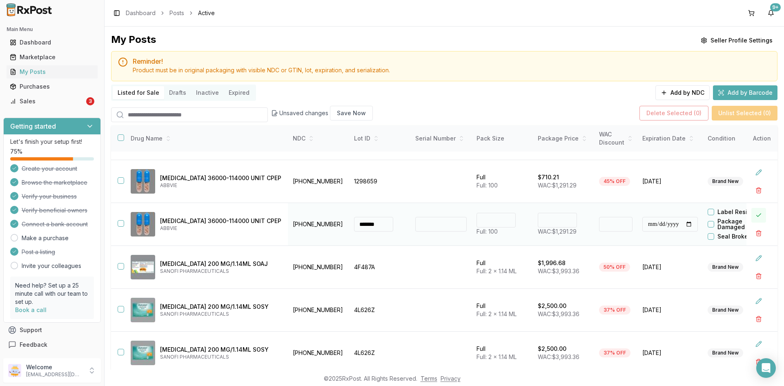
type input "**"
type input "******"
click at [755, 210] on button at bounding box center [758, 215] width 15 height 15
